Goal: Task Accomplishment & Management: Use online tool/utility

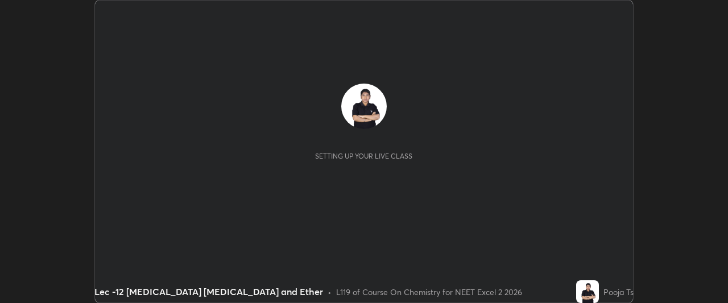
scroll to position [303, 727]
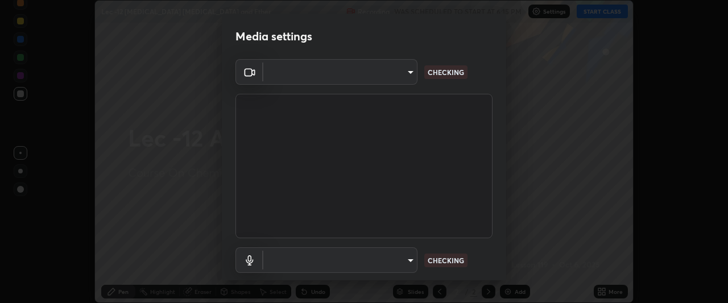
type input "dcfdf22e5c1df7ea5543dcfab5f97d1ca77f9af45aee9585751398583aede383"
type input "default"
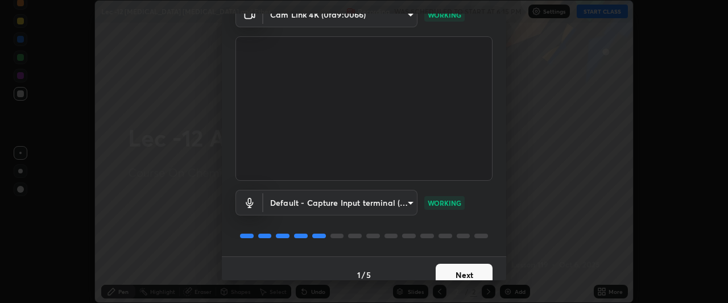
scroll to position [70, 0]
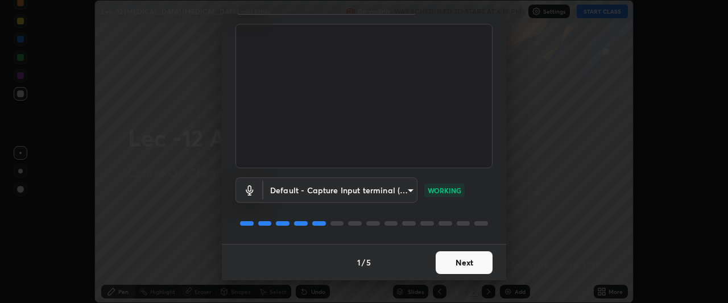
click at [479, 265] on button "Next" at bounding box center [464, 262] width 57 height 23
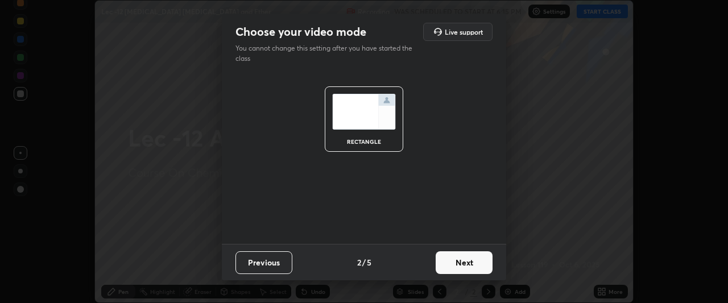
scroll to position [0, 0]
click at [481, 266] on button "Next" at bounding box center [464, 262] width 57 height 23
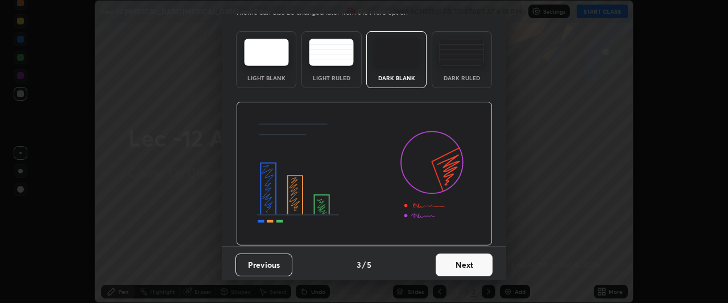
scroll to position [38, 0]
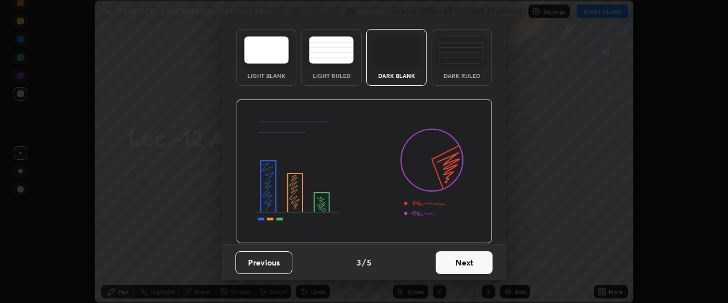
click at [459, 264] on button "Next" at bounding box center [464, 262] width 57 height 23
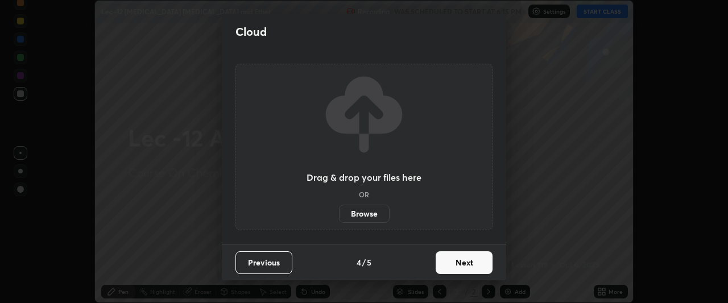
scroll to position [0, 0]
click at [462, 263] on button "Next" at bounding box center [464, 262] width 57 height 23
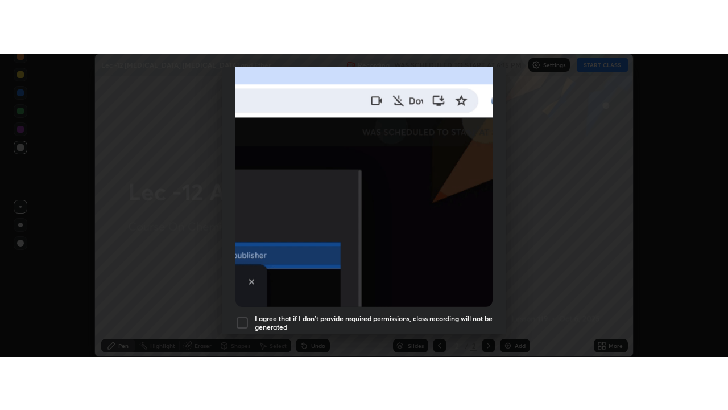
scroll to position [302, 0]
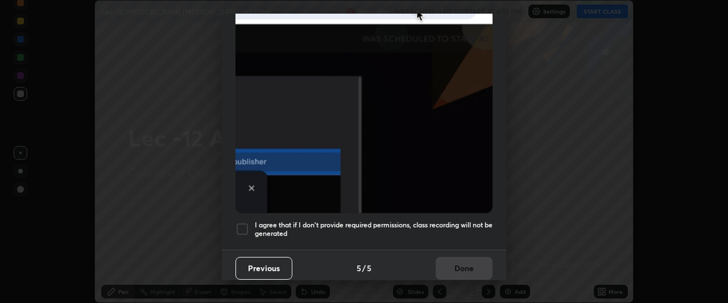
click at [241, 222] on div at bounding box center [242, 229] width 14 height 14
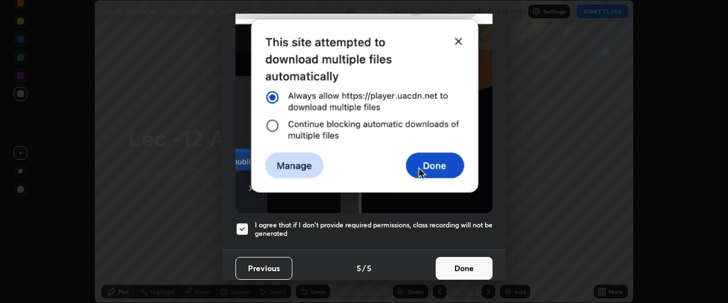
click at [459, 261] on button "Done" at bounding box center [464, 268] width 57 height 23
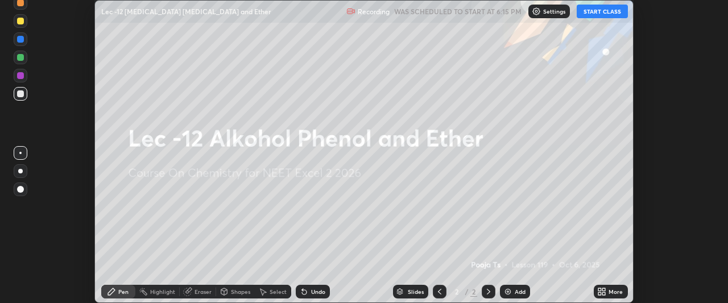
click at [594, 10] on button "START CLASS" at bounding box center [602, 12] width 51 height 14
click at [610, 294] on div "More" at bounding box center [616, 292] width 14 height 6
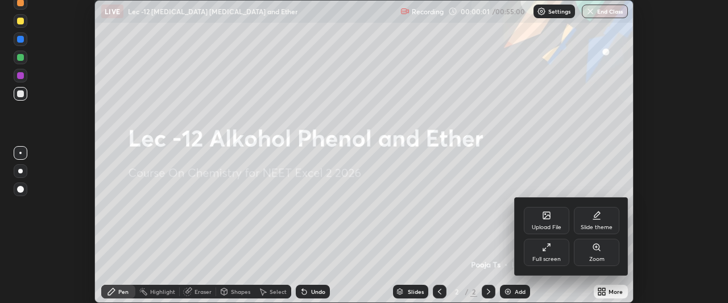
click at [561, 257] on div "Full screen" at bounding box center [547, 252] width 46 height 27
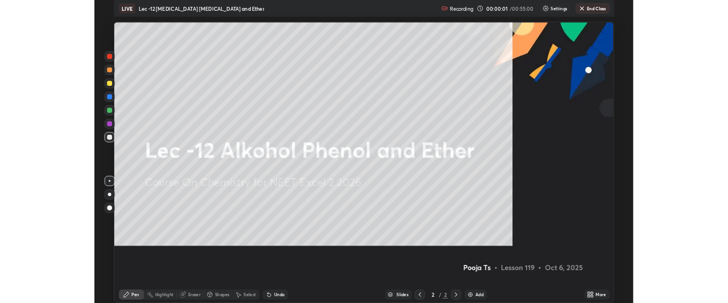
scroll to position [410, 728]
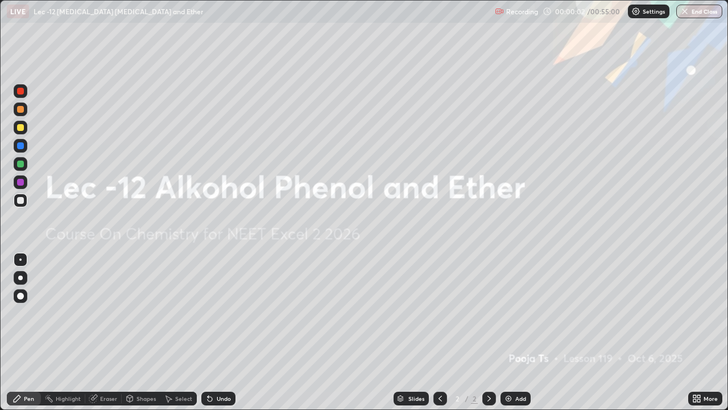
click at [522, 303] on div "Add" at bounding box center [516, 398] width 30 height 14
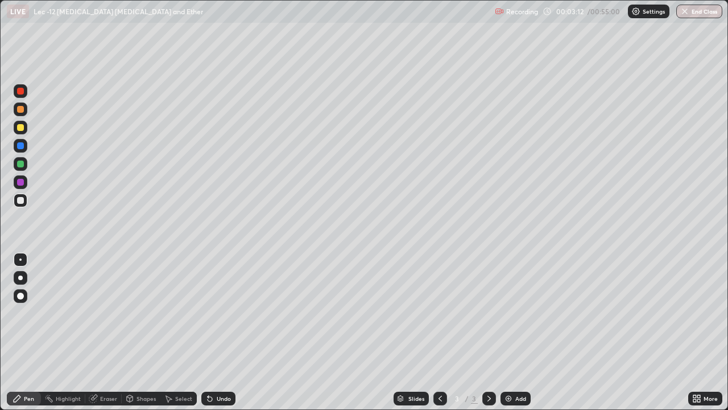
click at [20, 128] on div at bounding box center [20, 127] width 7 height 7
click at [26, 203] on div at bounding box center [21, 200] width 14 height 14
click at [209, 303] on icon at bounding box center [210, 398] width 5 height 5
click at [208, 303] on icon at bounding box center [210, 398] width 5 height 5
click at [210, 303] on icon at bounding box center [210, 398] width 5 height 5
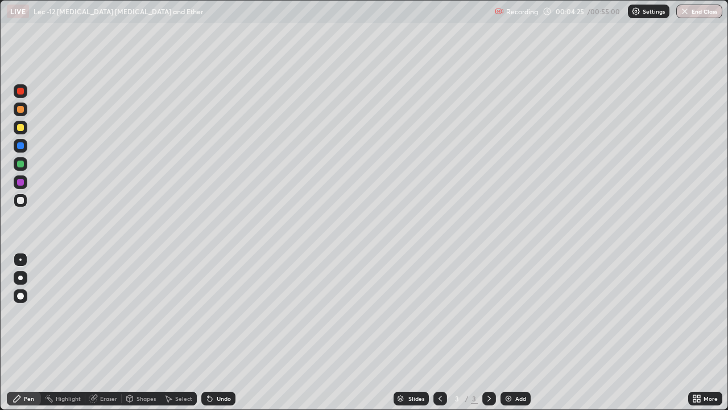
click at [209, 303] on icon at bounding box center [209, 398] width 9 height 9
click at [210, 303] on icon at bounding box center [209, 398] width 9 height 9
click at [208, 303] on icon at bounding box center [209, 398] width 9 height 9
click at [208, 303] on icon at bounding box center [210, 398] width 5 height 5
click at [177, 303] on div "Select" at bounding box center [183, 398] width 17 height 6
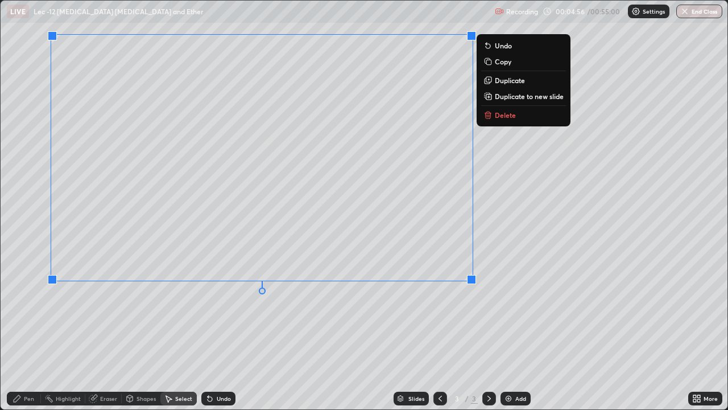
click at [19, 303] on icon at bounding box center [17, 398] width 9 height 9
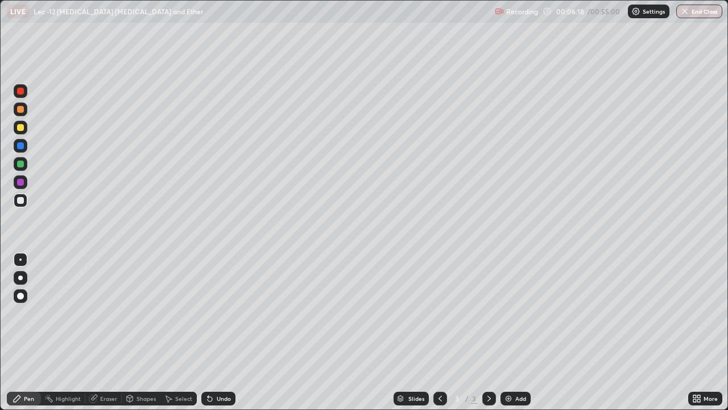
click at [217, 303] on div "Undo" at bounding box center [224, 398] width 14 height 6
click at [224, 303] on div "Undo" at bounding box center [224, 398] width 14 height 6
click at [515, 303] on div "Add" at bounding box center [520, 398] width 11 height 6
click at [437, 303] on icon at bounding box center [440, 398] width 9 height 9
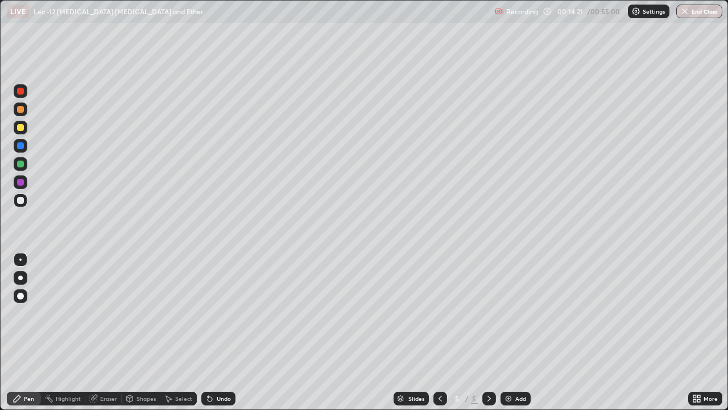
click at [443, 303] on icon at bounding box center [440, 398] width 9 height 9
click at [516, 303] on div "Add" at bounding box center [520, 398] width 11 height 6
click at [439, 303] on icon at bounding box center [440, 398] width 9 height 9
click at [488, 303] on icon at bounding box center [489, 398] width 9 height 9
click at [440, 303] on icon at bounding box center [440, 398] width 9 height 9
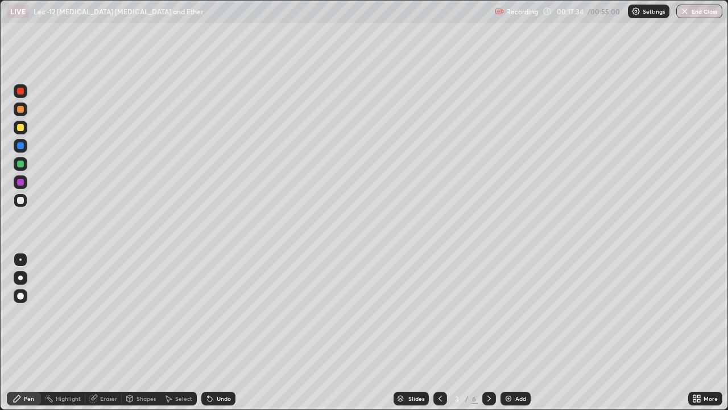
click at [485, 303] on icon at bounding box center [489, 398] width 9 height 9
click at [445, 303] on div at bounding box center [440, 398] width 14 height 14
click at [518, 303] on div "Add" at bounding box center [516, 398] width 30 height 14
click at [438, 303] on icon at bounding box center [440, 398] width 9 height 9
click at [489, 303] on div at bounding box center [489, 398] width 14 height 14
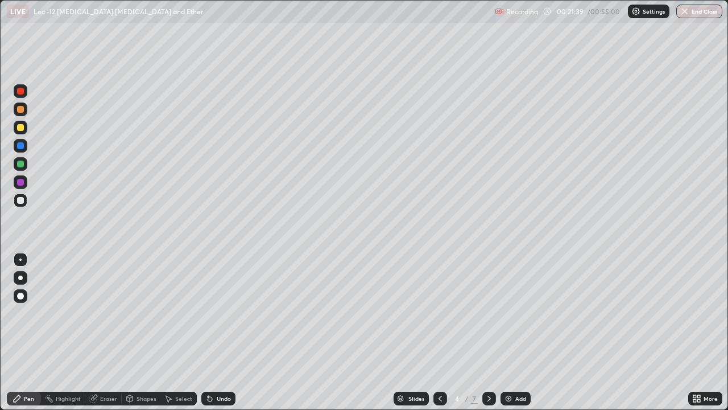
click at [20, 130] on div at bounding box center [20, 127] width 7 height 7
click at [217, 303] on div "Undo" at bounding box center [224, 398] width 14 height 6
click at [220, 303] on div "Undo" at bounding box center [224, 398] width 14 height 6
click at [488, 303] on icon at bounding box center [488, 398] width 3 height 6
click at [25, 206] on div at bounding box center [21, 200] width 14 height 14
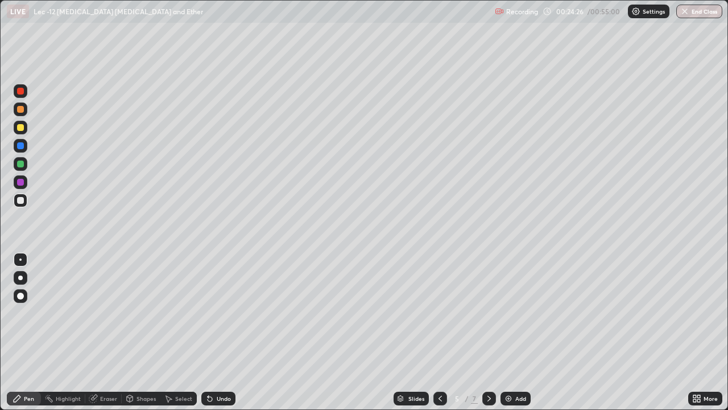
click at [23, 126] on div at bounding box center [20, 127] width 7 height 7
click at [23, 130] on div at bounding box center [21, 128] width 14 height 14
click at [362, 303] on div "Slides 5 / 7 Add" at bounding box center [461, 398] width 453 height 23
click at [365, 303] on div "Slides 5 / 7 Add" at bounding box center [461, 398] width 453 height 23
click at [379, 303] on div "Slides 5 / 7 Add" at bounding box center [461, 398] width 453 height 23
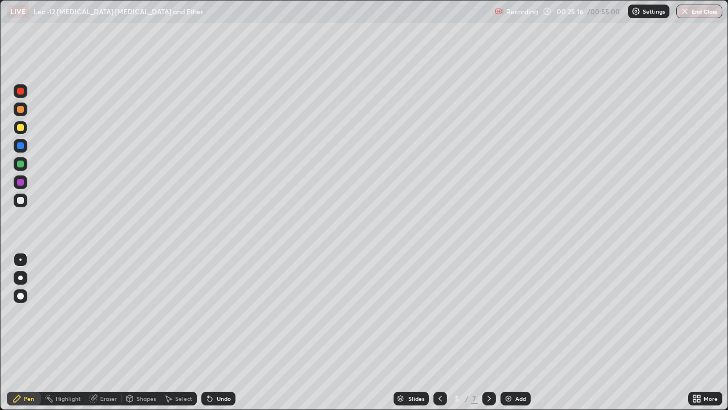
click at [24, 202] on div at bounding box center [21, 200] width 14 height 14
click at [22, 168] on div at bounding box center [21, 164] width 14 height 14
click at [510, 303] on img at bounding box center [508, 398] width 9 height 9
click at [493, 303] on div at bounding box center [489, 398] width 14 height 14
click at [488, 303] on icon at bounding box center [489, 398] width 9 height 9
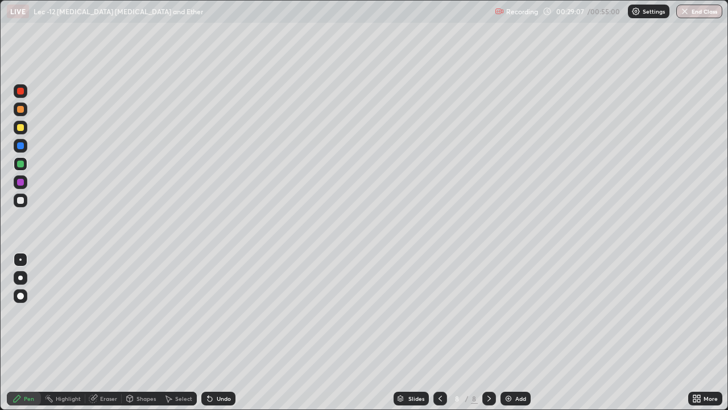
click at [486, 303] on icon at bounding box center [489, 398] width 9 height 9
click at [507, 303] on img at bounding box center [508, 398] width 9 height 9
click at [24, 140] on div at bounding box center [21, 146] width 14 height 14
click at [210, 303] on div "Undo" at bounding box center [216, 398] width 39 height 23
click at [21, 127] on div at bounding box center [20, 127] width 7 height 7
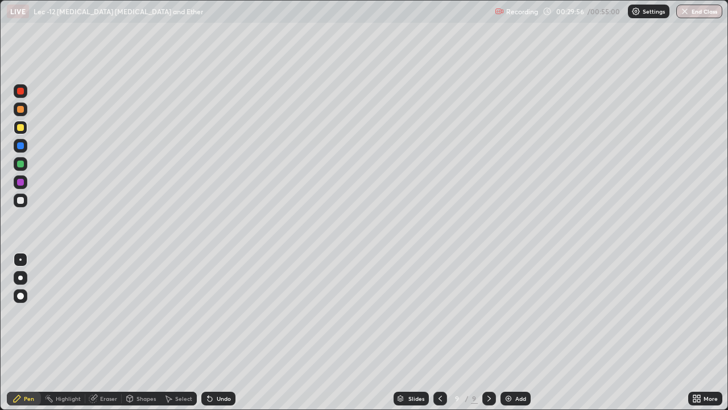
click at [20, 173] on div at bounding box center [21, 182] width 14 height 18
click at [24, 167] on div at bounding box center [21, 164] width 14 height 14
click at [209, 303] on icon at bounding box center [210, 398] width 5 height 5
click at [212, 303] on icon at bounding box center [209, 398] width 9 height 9
click at [648, 303] on div "Slides 9 / 9 Add" at bounding box center [461, 398] width 453 height 23
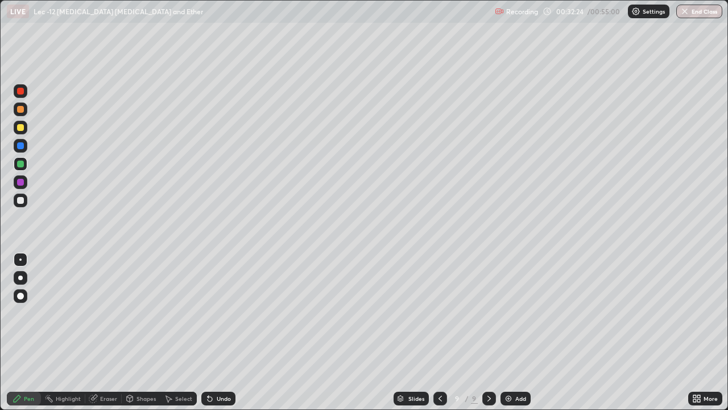
click at [648, 303] on div "Slides 9 / 9 Add" at bounding box center [461, 398] width 453 height 23
click at [549, 303] on div "Slides 9 / 9 Add" at bounding box center [461, 398] width 453 height 23
click at [552, 303] on div "Slides 9 / 9 Add" at bounding box center [461, 398] width 453 height 23
click at [179, 303] on div "Select" at bounding box center [183, 398] width 17 height 6
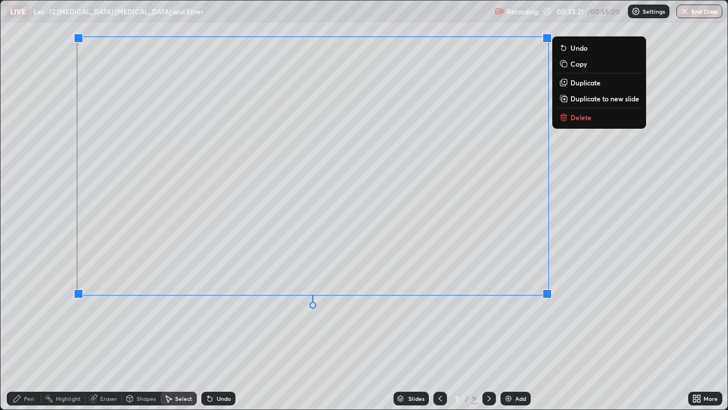
click at [30, 303] on div "Pen" at bounding box center [24, 398] width 34 height 14
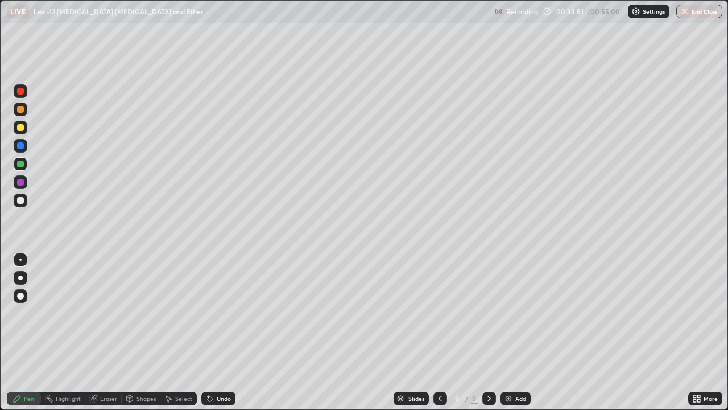
click at [226, 303] on div "Undo" at bounding box center [224, 398] width 14 height 6
click at [515, 303] on div "Add" at bounding box center [520, 398] width 11 height 6
click at [21, 127] on div at bounding box center [20, 127] width 7 height 7
click at [213, 303] on div "Undo" at bounding box center [216, 398] width 39 height 23
click at [214, 303] on div "Undo" at bounding box center [216, 398] width 39 height 23
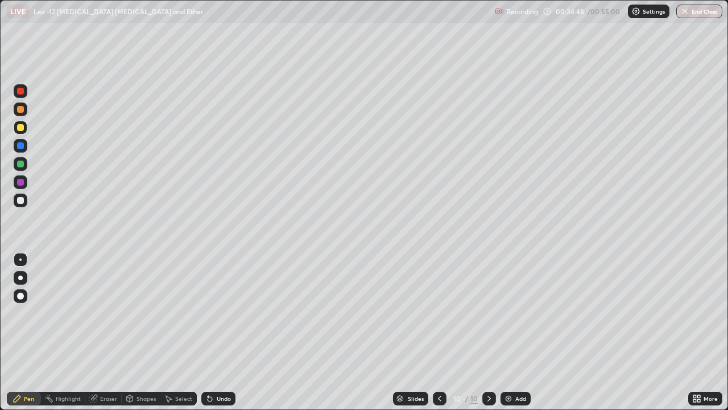
click at [21, 200] on div at bounding box center [20, 200] width 7 height 7
click at [436, 303] on icon at bounding box center [439, 398] width 9 height 9
click at [485, 303] on icon at bounding box center [489, 398] width 9 height 9
click at [21, 121] on div at bounding box center [21, 128] width 14 height 14
click at [23, 111] on div at bounding box center [20, 109] width 7 height 7
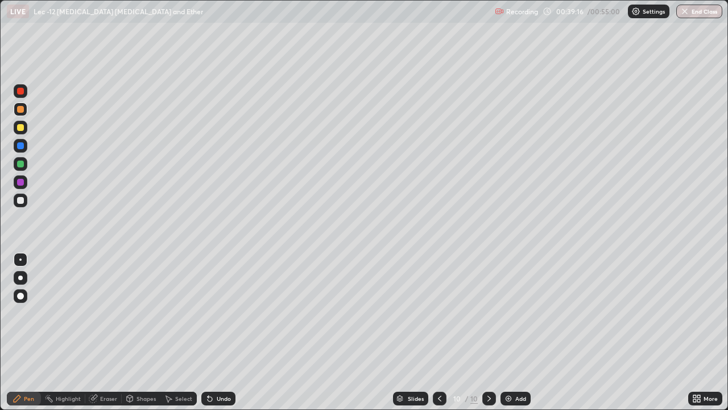
click at [218, 303] on div "Undo" at bounding box center [218, 398] width 34 height 14
click at [173, 303] on div "Select" at bounding box center [178, 398] width 36 height 14
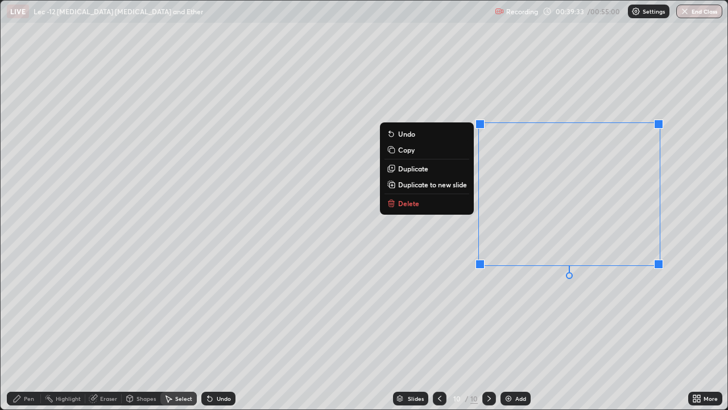
click at [549, 288] on div "0 ° Undo Copy Duplicate Duplicate to new slide Delete" at bounding box center [364, 205] width 727 height 408
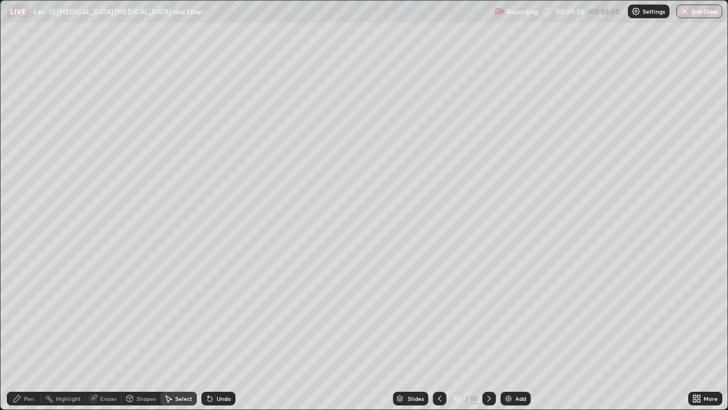
click at [27, 303] on div "Pen" at bounding box center [29, 398] width 10 height 6
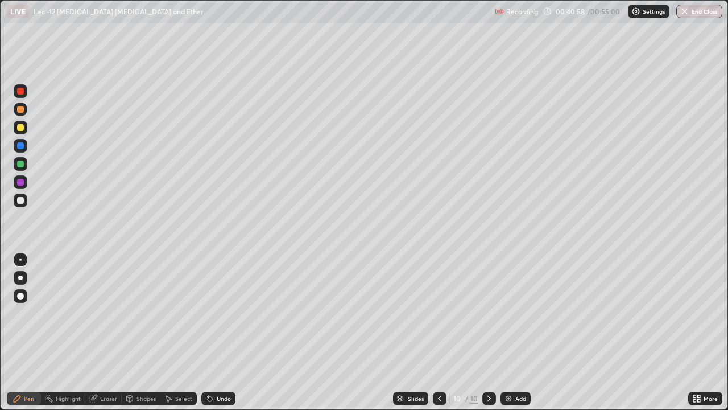
click at [510, 303] on img at bounding box center [508, 398] width 9 height 9
click at [23, 206] on div at bounding box center [21, 200] width 14 height 14
click at [208, 303] on icon at bounding box center [208, 395] width 1 height 1
click at [25, 130] on div at bounding box center [21, 128] width 14 height 14
click at [166, 303] on icon at bounding box center [168, 398] width 9 height 9
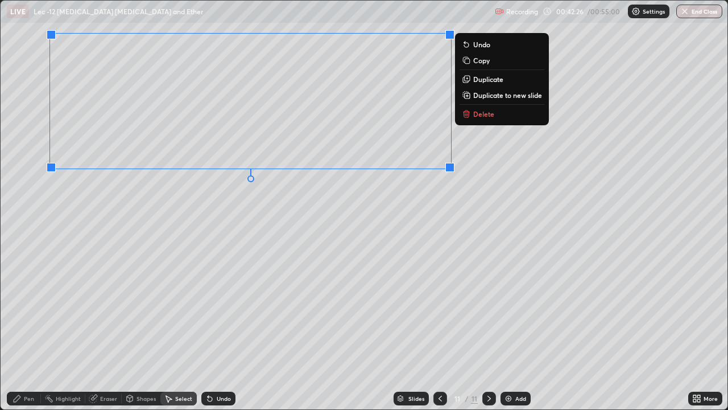
click at [320, 261] on div "0 ° Undo Copy Duplicate Duplicate to new slide Delete" at bounding box center [364, 205] width 727 height 408
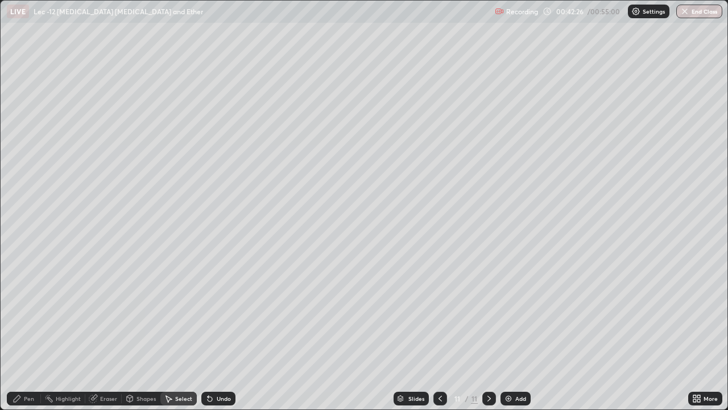
click at [27, 303] on div "Pen" at bounding box center [29, 398] width 10 height 6
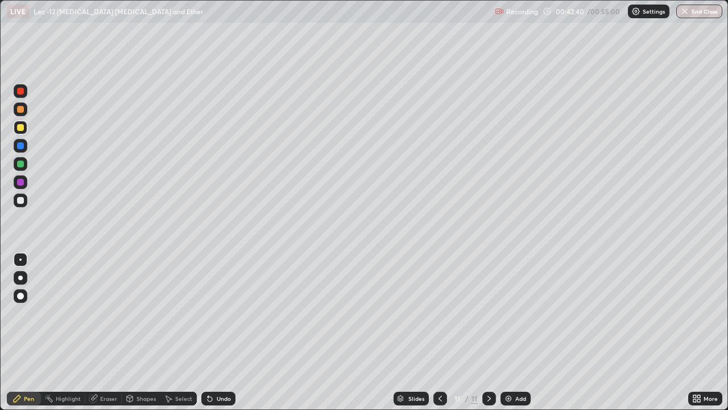
click at [175, 303] on div "Select" at bounding box center [183, 398] width 17 height 6
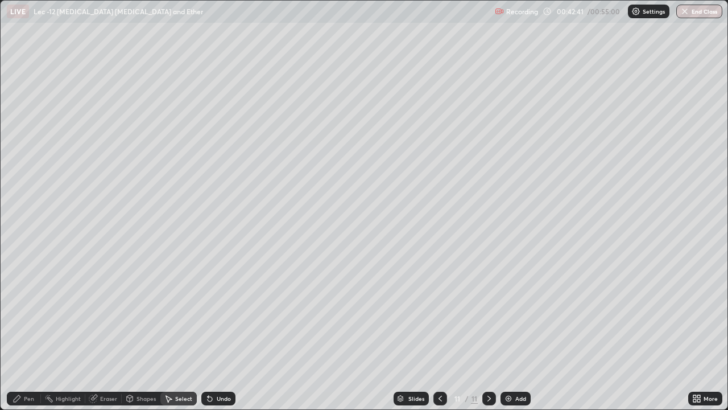
click at [27, 303] on div "Pen" at bounding box center [29, 398] width 10 height 6
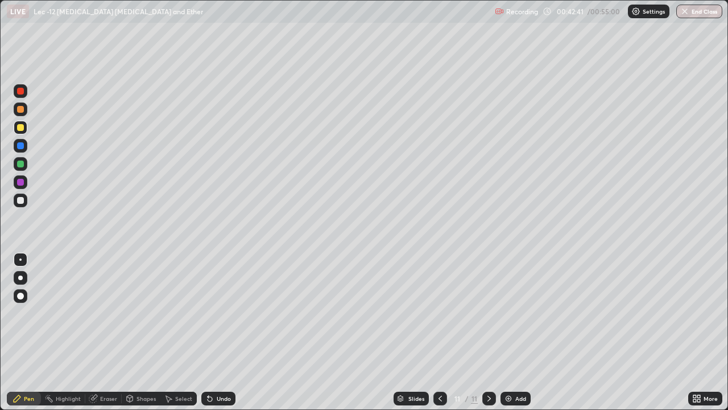
click at [24, 206] on div at bounding box center [21, 200] width 14 height 14
click at [176, 303] on div "Select" at bounding box center [183, 398] width 17 height 6
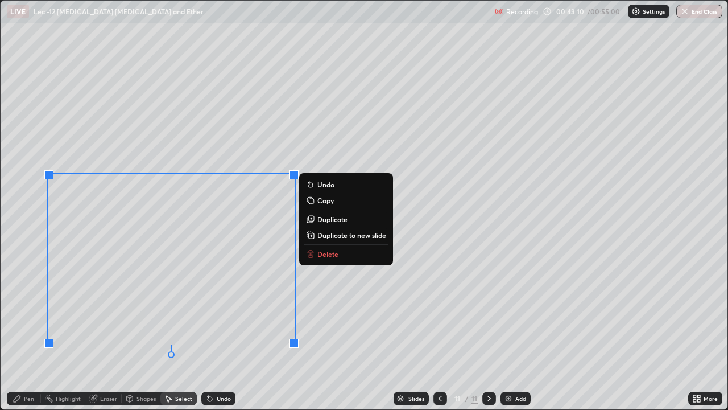
click at [32, 303] on div "Pen" at bounding box center [29, 398] width 10 height 6
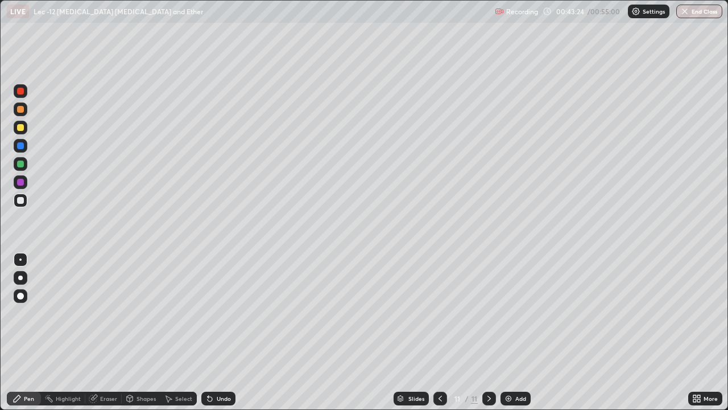
click at [27, 114] on div at bounding box center [21, 109] width 14 height 18
click at [24, 128] on div at bounding box center [21, 128] width 14 height 14
click at [510, 303] on img at bounding box center [508, 398] width 9 height 9
click at [24, 200] on div at bounding box center [21, 200] width 14 height 14
click at [25, 130] on div at bounding box center [21, 128] width 14 height 14
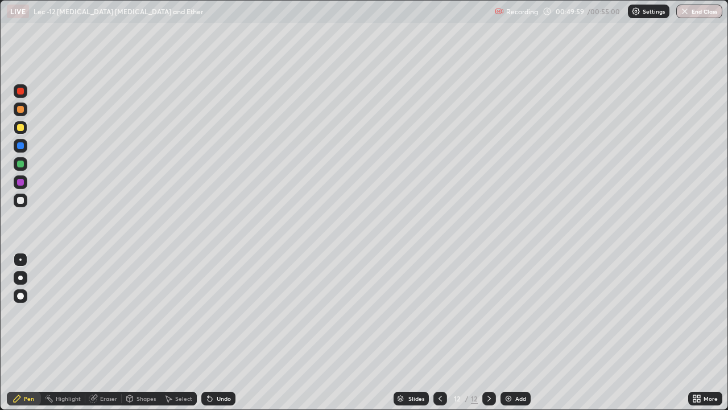
click at [24, 131] on div at bounding box center [21, 128] width 14 height 14
click at [108, 303] on div "Eraser" at bounding box center [108, 398] width 17 height 6
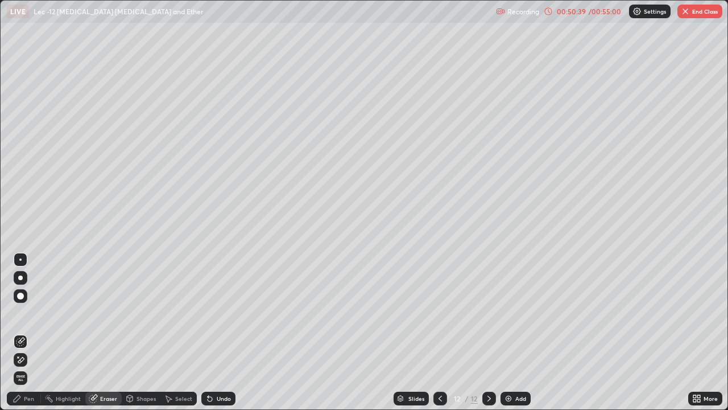
click at [23, 303] on div "Pen" at bounding box center [24, 398] width 34 height 14
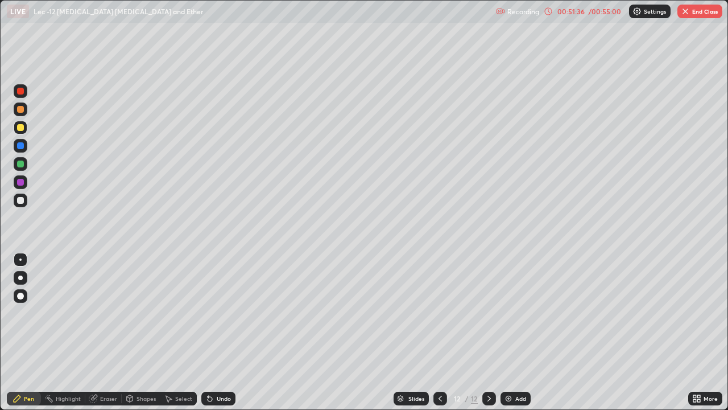
click at [516, 303] on div "Add" at bounding box center [520, 398] width 11 height 6
click at [24, 202] on div at bounding box center [21, 200] width 14 height 14
click at [181, 303] on div "Select" at bounding box center [183, 398] width 17 height 6
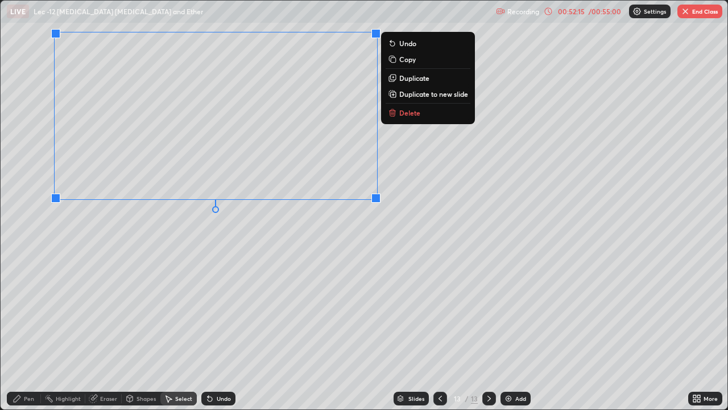
click at [32, 303] on div "Pen" at bounding box center [29, 398] width 10 height 6
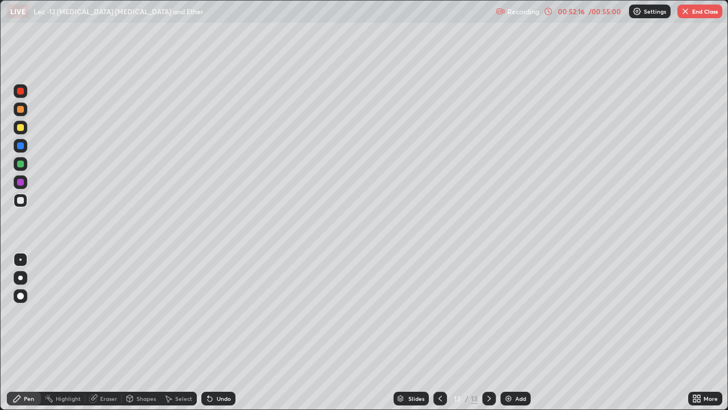
click at [24, 202] on div at bounding box center [21, 200] width 14 height 14
click at [21, 127] on div at bounding box center [20, 127] width 7 height 7
click at [217, 303] on div "Undo" at bounding box center [224, 398] width 14 height 6
click at [107, 303] on div "Eraser" at bounding box center [108, 398] width 17 height 6
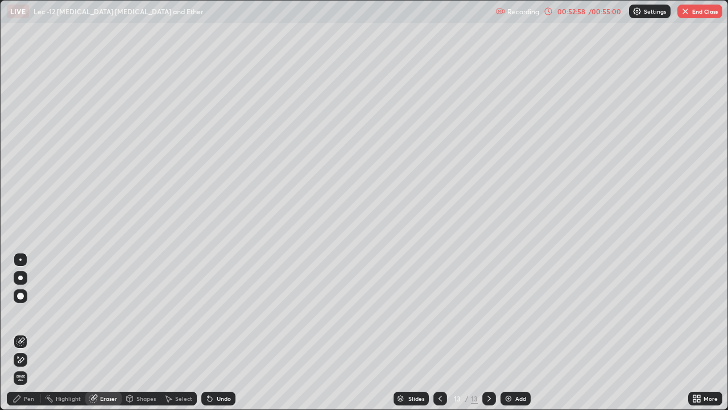
click at [27, 303] on div "Pen" at bounding box center [29, 398] width 10 height 6
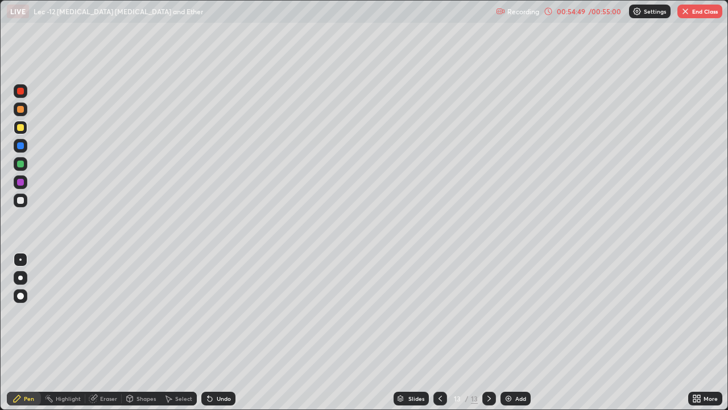
click at [26, 202] on div at bounding box center [21, 200] width 14 height 14
click at [27, 110] on div at bounding box center [21, 109] width 14 height 14
click at [193, 303] on div "Select" at bounding box center [178, 398] width 36 height 14
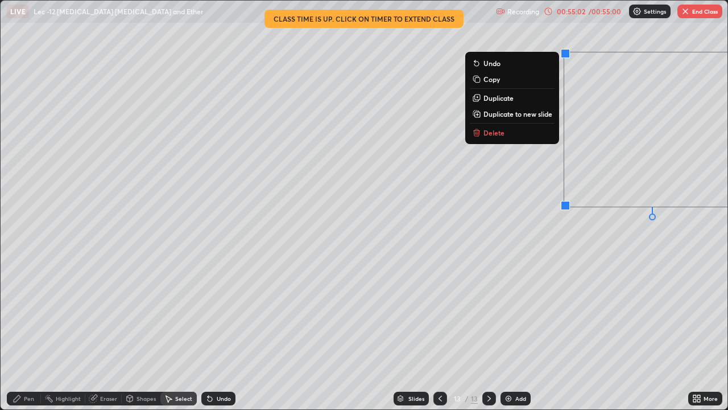
click at [35, 303] on div "Pen" at bounding box center [24, 398] width 34 height 14
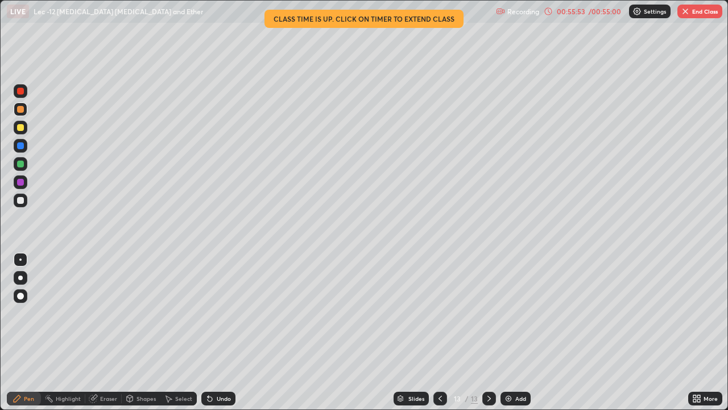
click at [185, 303] on div "Select" at bounding box center [183, 398] width 17 height 6
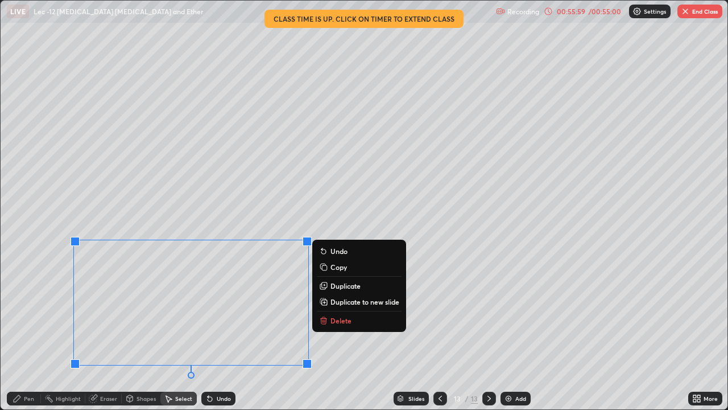
click at [29, 303] on div "Pen" at bounding box center [29, 398] width 10 height 6
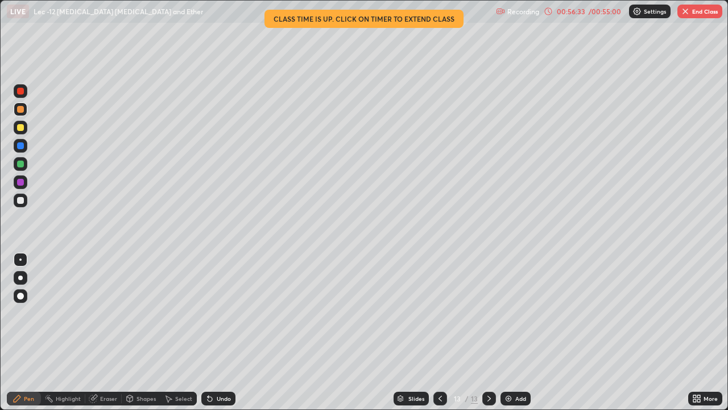
click at [104, 303] on div "Eraser" at bounding box center [103, 398] width 36 height 14
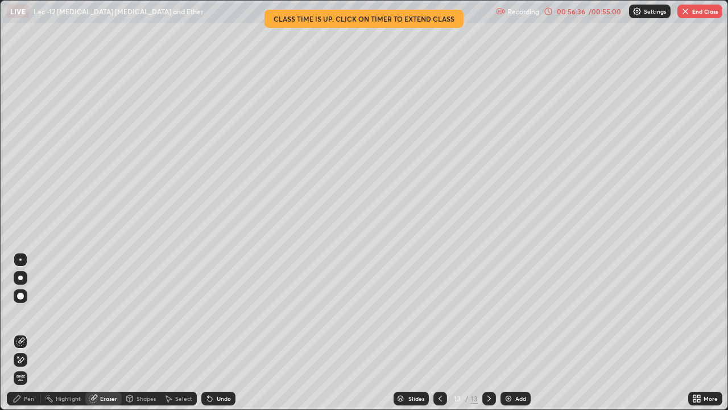
click at [26, 303] on div "Pen" at bounding box center [29, 398] width 10 height 6
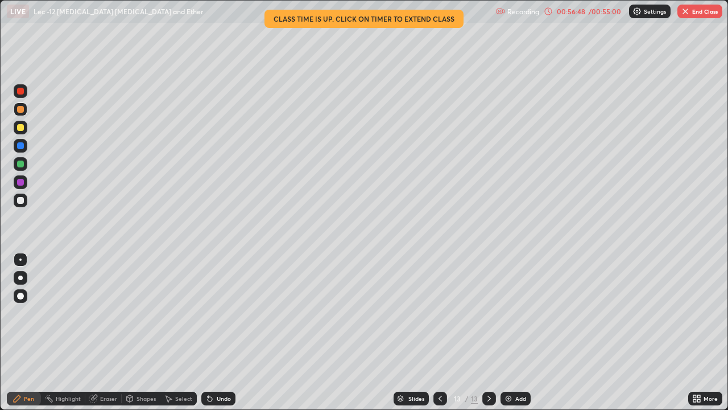
click at [183, 303] on div "Select" at bounding box center [183, 398] width 17 height 6
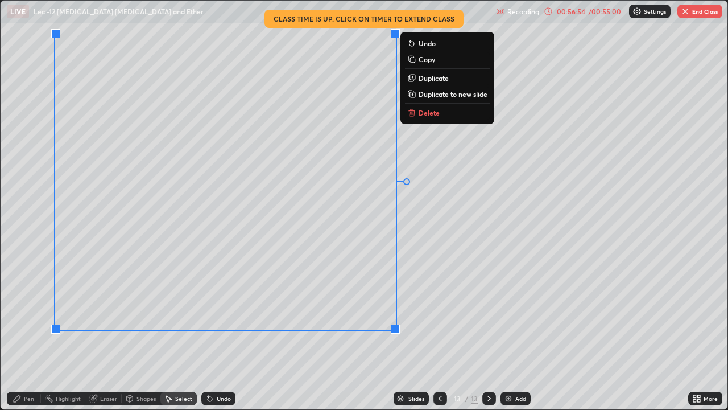
click at [470, 303] on div "0 ° Undo Copy Duplicate Duplicate to new slide Delete" at bounding box center [364, 205] width 727 height 408
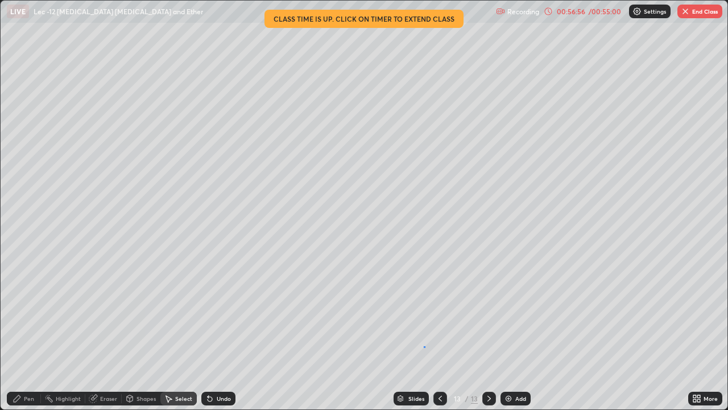
click at [425, 303] on div "0 ° Undo Copy Duplicate Duplicate to new slide Delete" at bounding box center [364, 205] width 727 height 408
click at [29, 303] on div "Pen" at bounding box center [29, 398] width 10 height 6
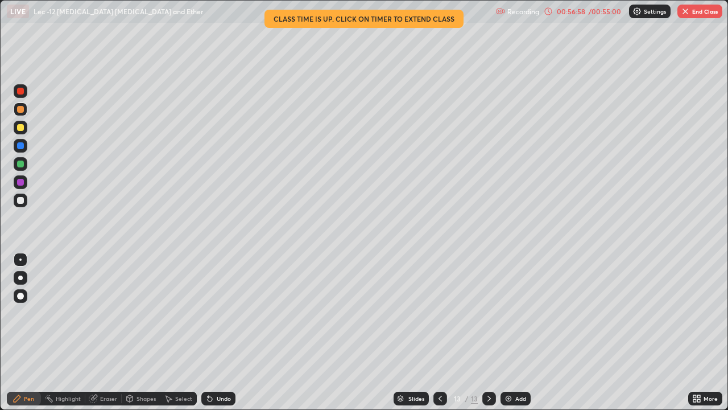
click at [164, 303] on div "Select" at bounding box center [178, 398] width 36 height 14
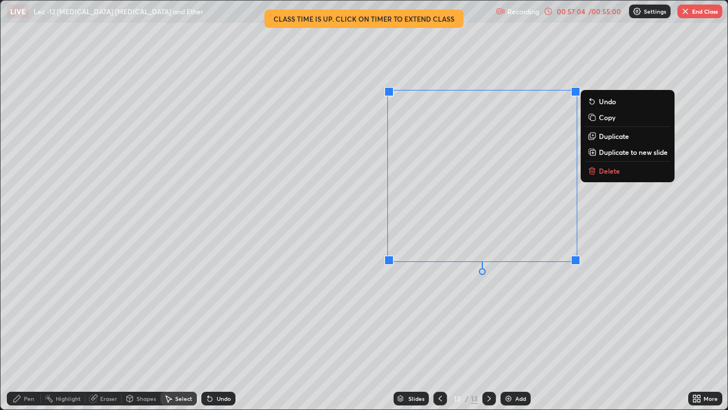
click at [526, 291] on div "0 ° Undo Copy Duplicate Duplicate to new slide Delete" at bounding box center [364, 205] width 727 height 408
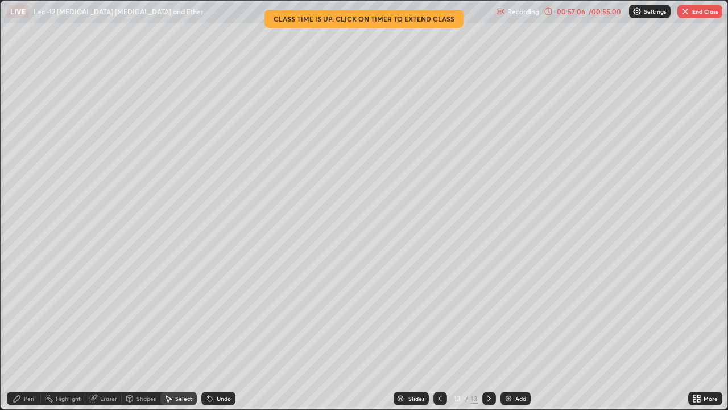
click at [24, 303] on div "Pen" at bounding box center [24, 398] width 34 height 14
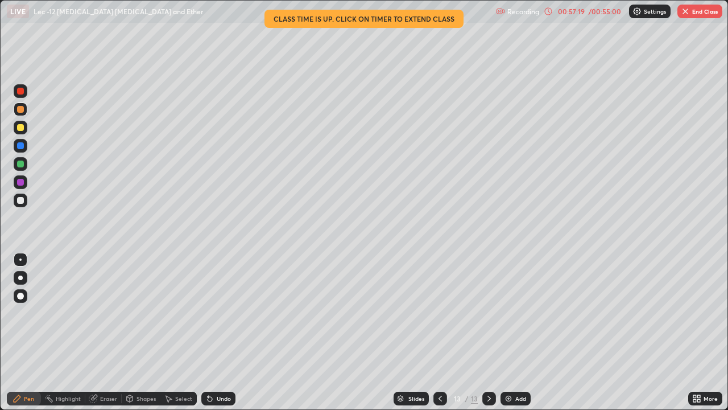
click at [218, 303] on div "Undo" at bounding box center [224, 398] width 14 height 6
click at [217, 303] on div "Undo" at bounding box center [224, 398] width 14 height 6
click at [220, 303] on div "Undo" at bounding box center [224, 398] width 14 height 6
click at [222, 303] on div "Undo" at bounding box center [224, 398] width 14 height 6
click at [224, 303] on div "Undo" at bounding box center [218, 398] width 34 height 14
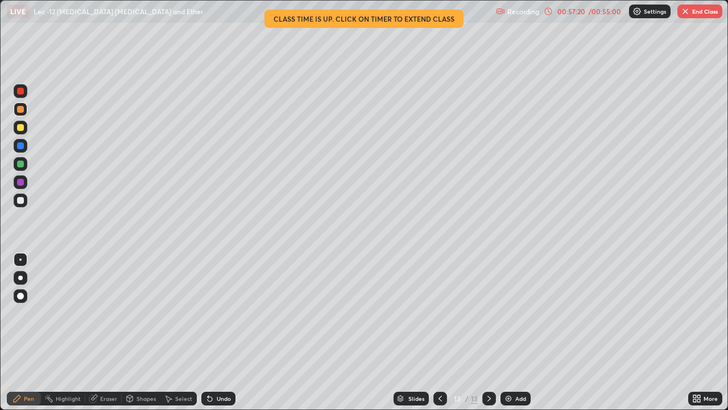
click at [224, 303] on div "Undo" at bounding box center [218, 398] width 34 height 14
click at [229, 303] on div "Undo" at bounding box center [224, 398] width 14 height 6
click at [231, 303] on div "Undo" at bounding box center [218, 398] width 34 height 14
click at [225, 303] on div "Undo" at bounding box center [224, 398] width 14 height 6
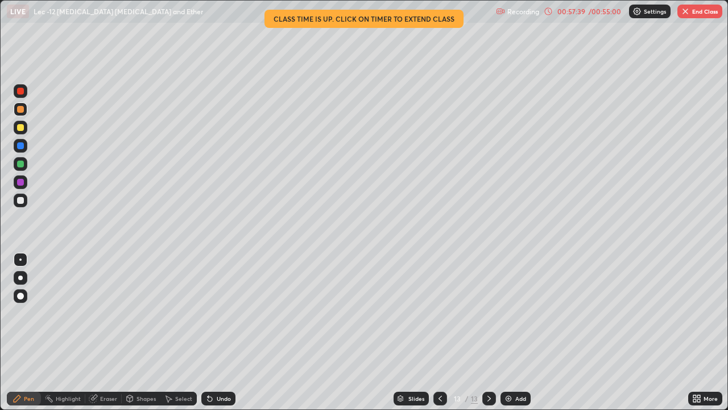
click at [220, 303] on div "Undo" at bounding box center [224, 398] width 14 height 6
click at [684, 14] on img "button" at bounding box center [685, 11] width 9 height 9
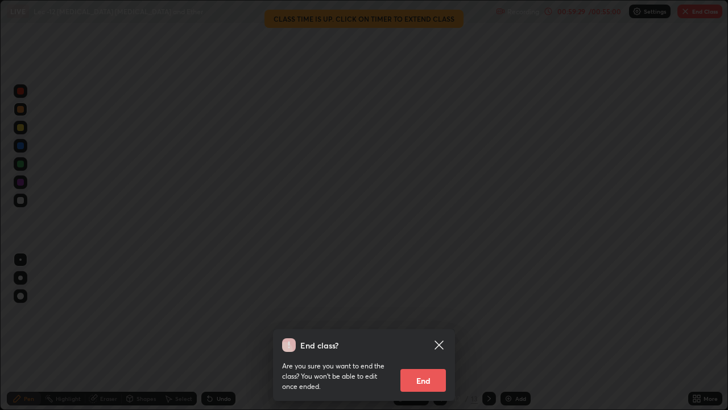
click at [414, 303] on button "End" at bounding box center [423, 380] width 46 height 23
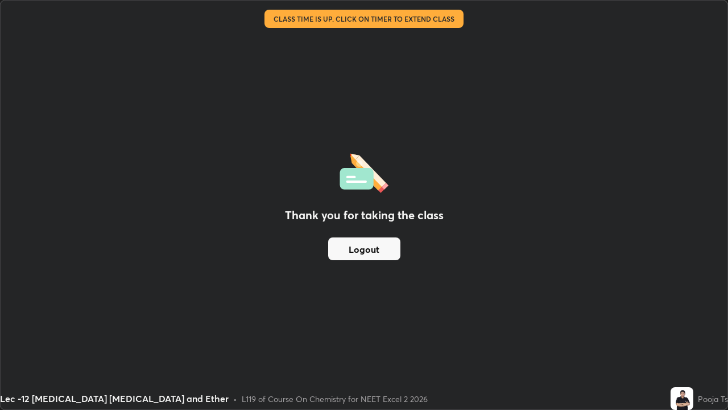
click at [369, 241] on button "Logout" at bounding box center [364, 248] width 72 height 23
click at [367, 245] on button "Logout" at bounding box center [364, 248] width 72 height 23
click at [367, 247] on button "Logout" at bounding box center [364, 248] width 72 height 23
click at [363, 242] on button "Logout" at bounding box center [364, 248] width 72 height 23
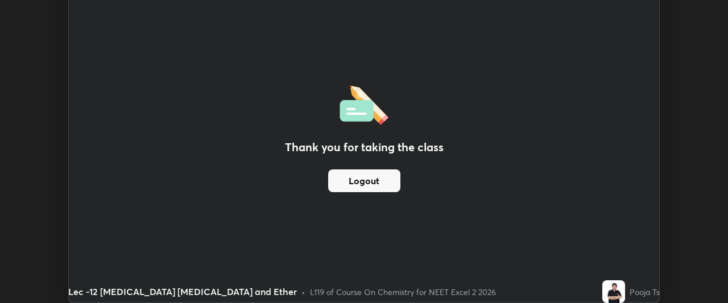
scroll to position [56574, 56149]
